Goal: Navigation & Orientation: Find specific page/section

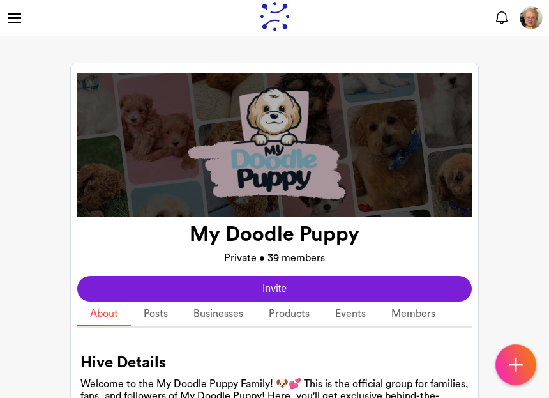
click at [161, 318] on link "Posts" at bounding box center [156, 313] width 50 height 25
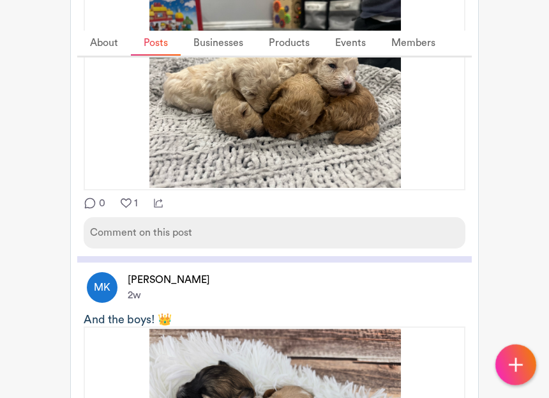
scroll to position [301, 0]
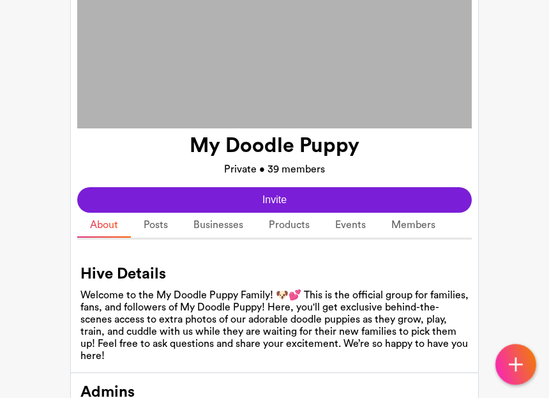
scroll to position [87, 0]
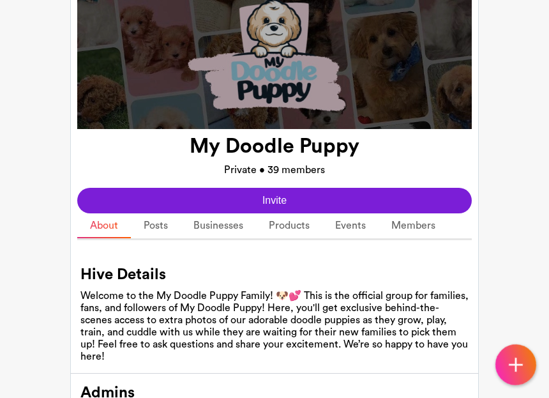
click at [156, 228] on link "Posts" at bounding box center [156, 225] width 50 height 25
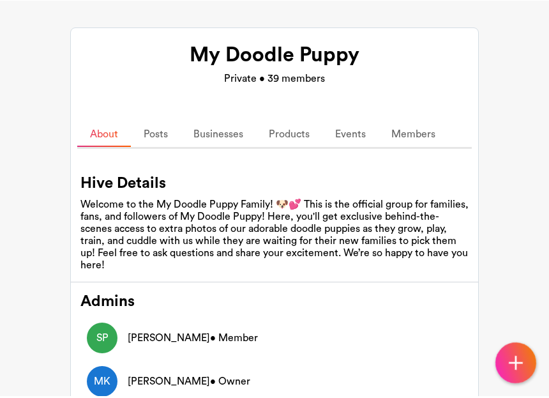
scroll to position [20, 0]
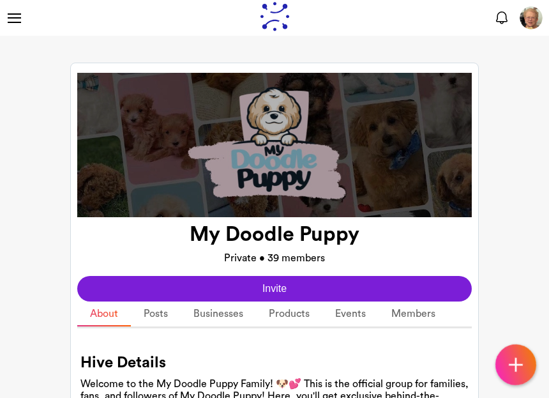
scroll to position [56, 0]
